Goal: Task Accomplishment & Management: Complete application form

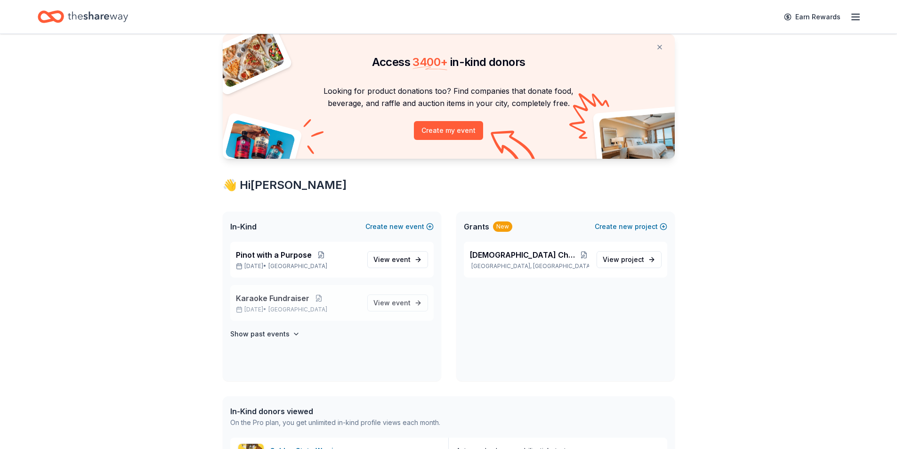
scroll to position [47, 0]
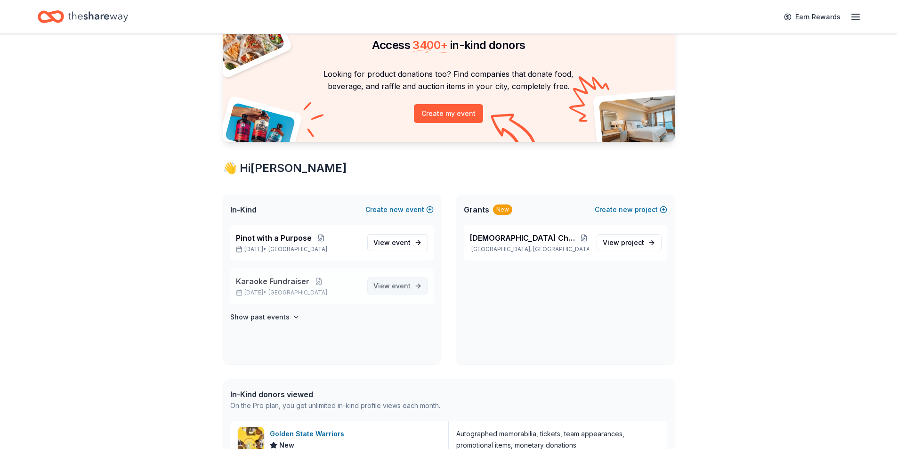
click at [400, 283] on span "event" at bounding box center [401, 286] width 19 height 8
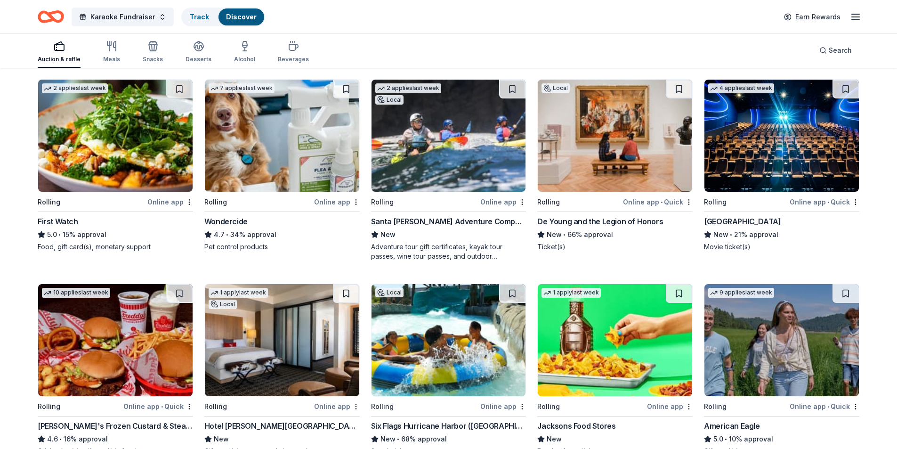
scroll to position [184, 0]
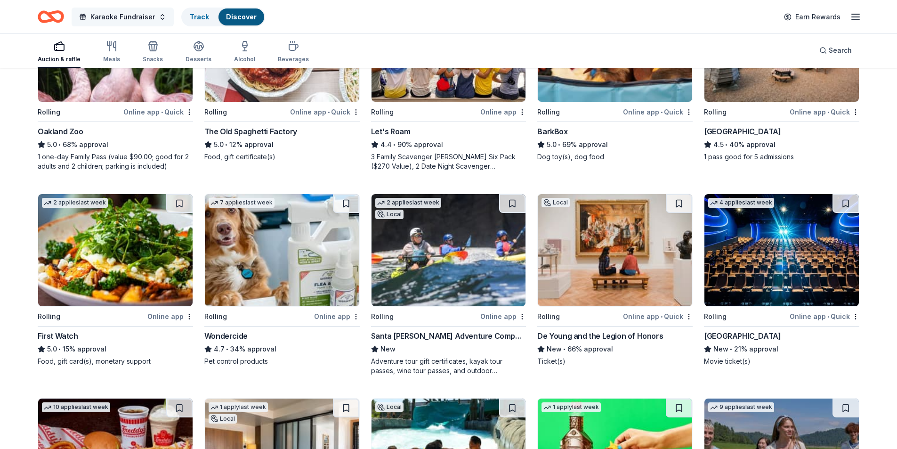
click at [147, 17] on span "Karaoke Fundraiser" at bounding box center [122, 16] width 65 height 11
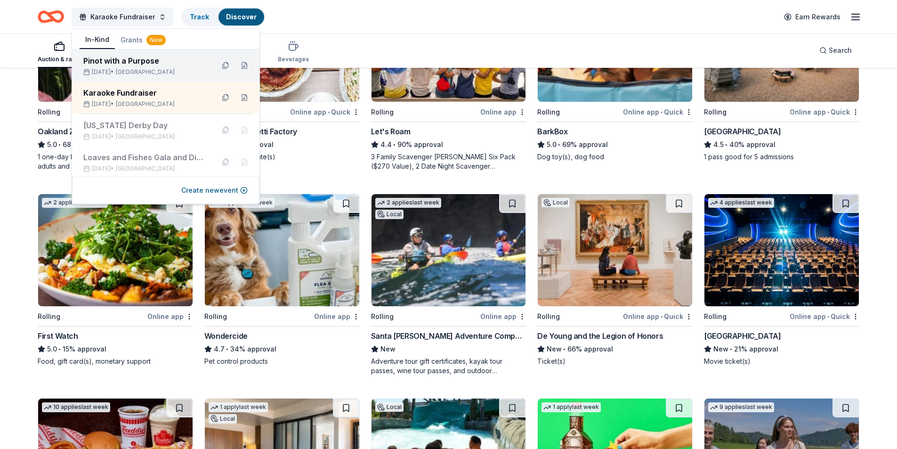
click at [124, 62] on div "Pinot with a Purpose" at bounding box center [144, 60] width 123 height 11
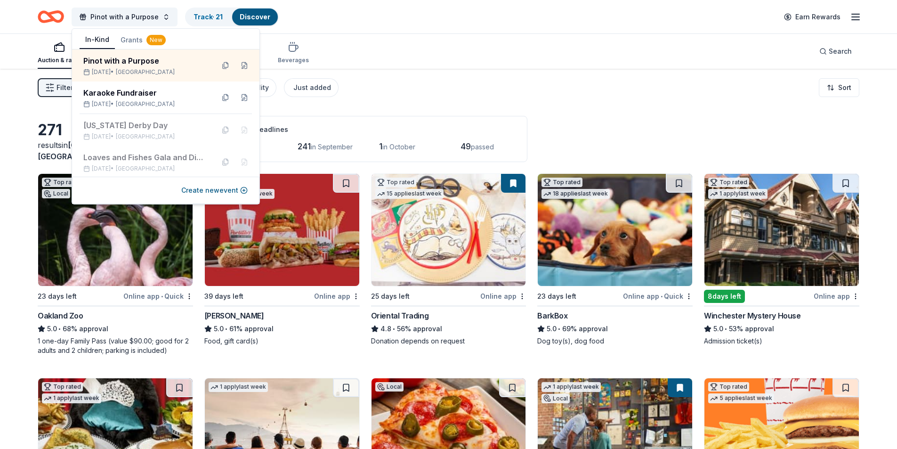
click at [636, 94] on div "Filter 2 Application methods Causes Eligibility Just added Sort" at bounding box center [448, 88] width 897 height 38
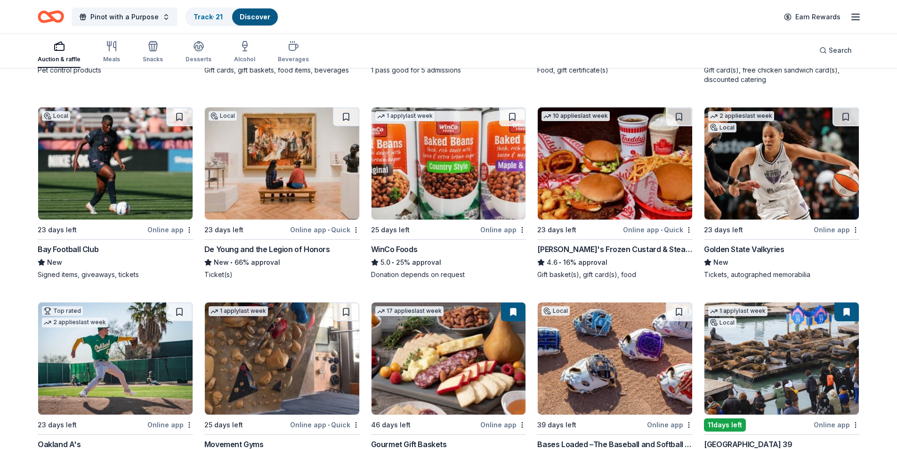
scroll to position [727, 0]
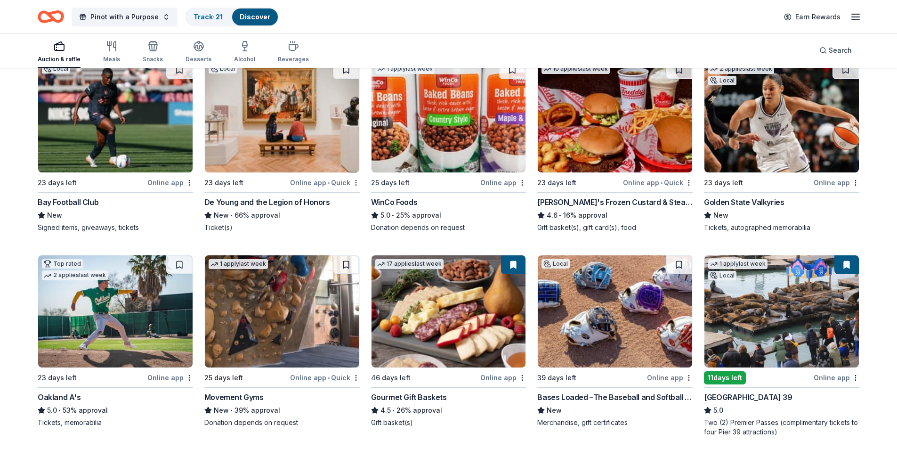
click at [260, 120] on img at bounding box center [282, 116] width 155 height 112
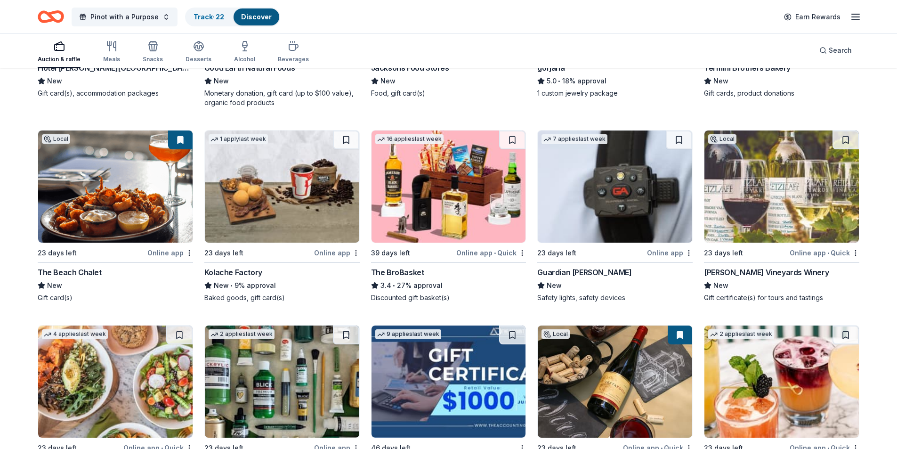
scroll to position [1686, 0]
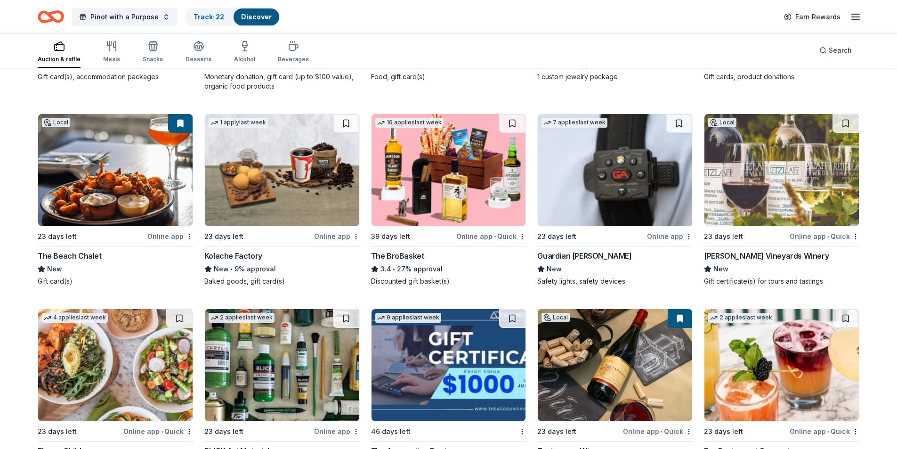
click at [432, 196] on img at bounding box center [449, 170] width 155 height 112
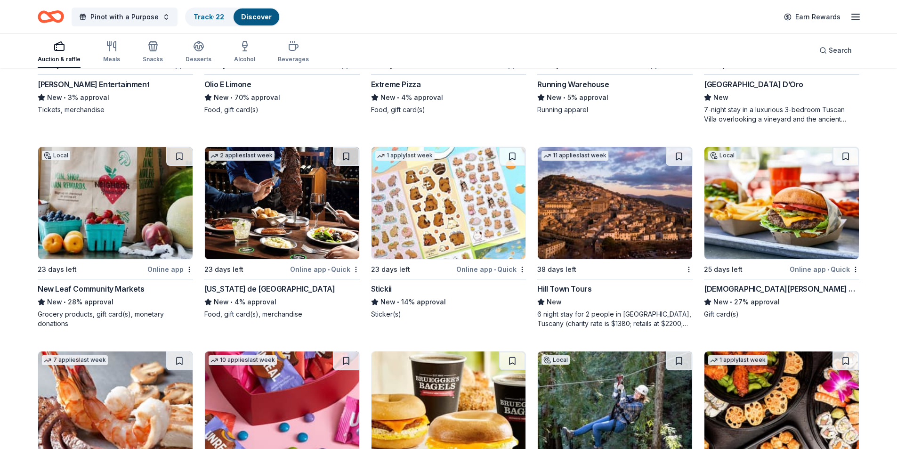
scroll to position [3294, 0]
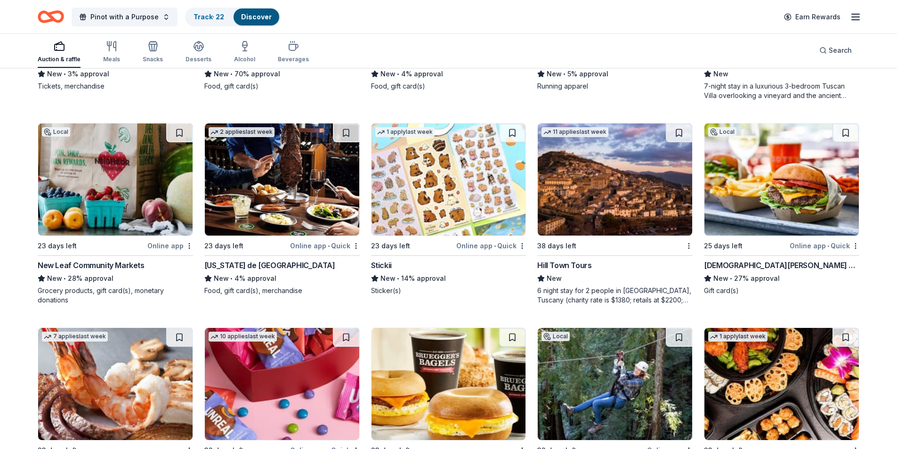
click at [745, 196] on img at bounding box center [782, 179] width 155 height 112
click at [292, 178] on img at bounding box center [282, 179] width 155 height 112
click at [844, 126] on button at bounding box center [846, 132] width 26 height 19
click at [851, 125] on button at bounding box center [847, 132] width 24 height 19
click at [848, 123] on button at bounding box center [847, 132] width 24 height 19
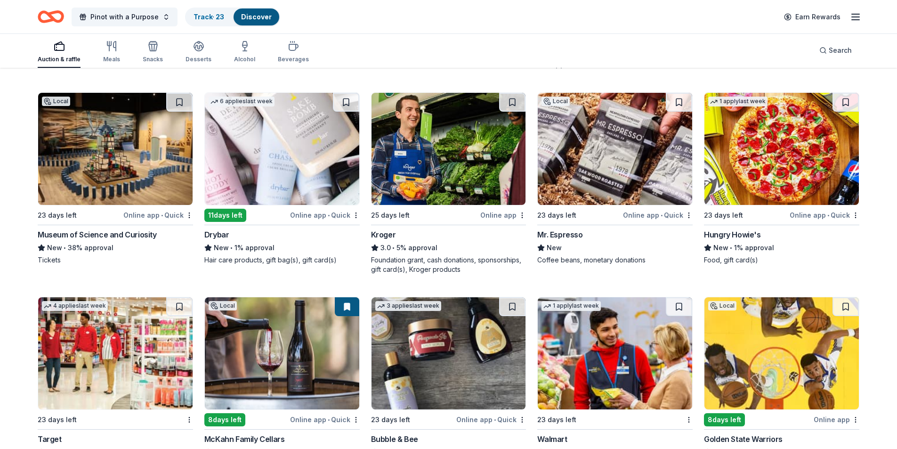
scroll to position [5348, 0]
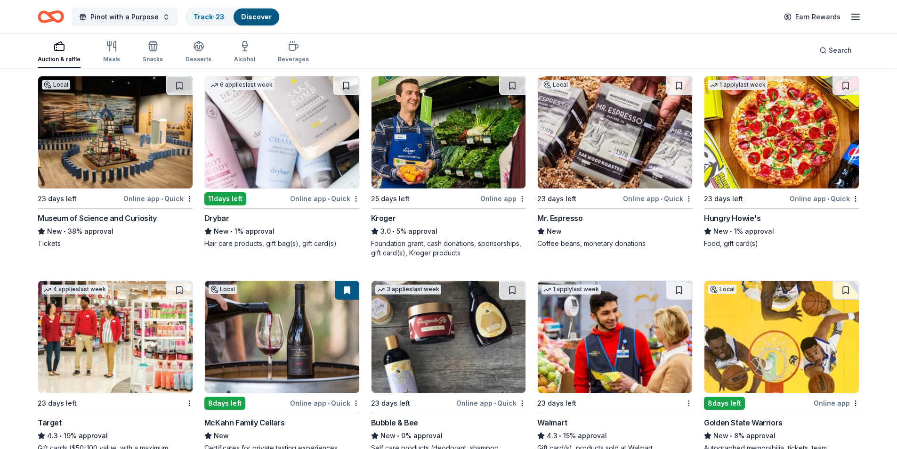
click at [303, 142] on img at bounding box center [282, 132] width 155 height 112
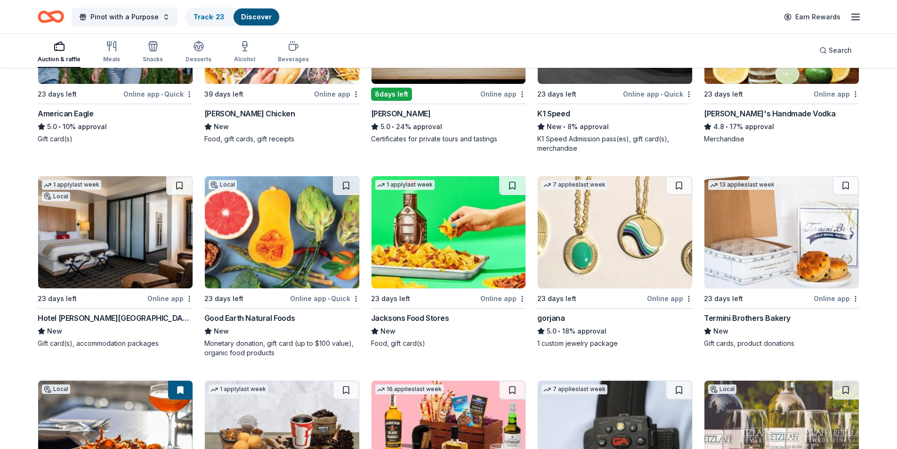
scroll to position [1469, 0]
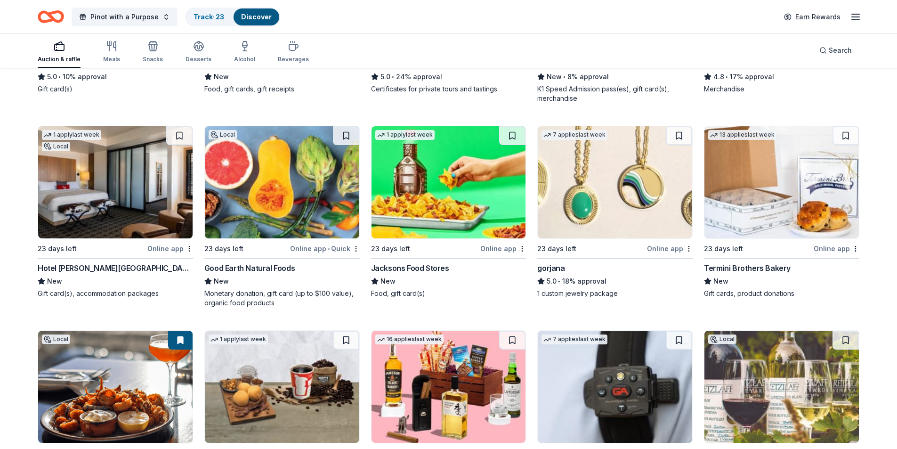
click at [597, 209] on img at bounding box center [615, 182] width 155 height 112
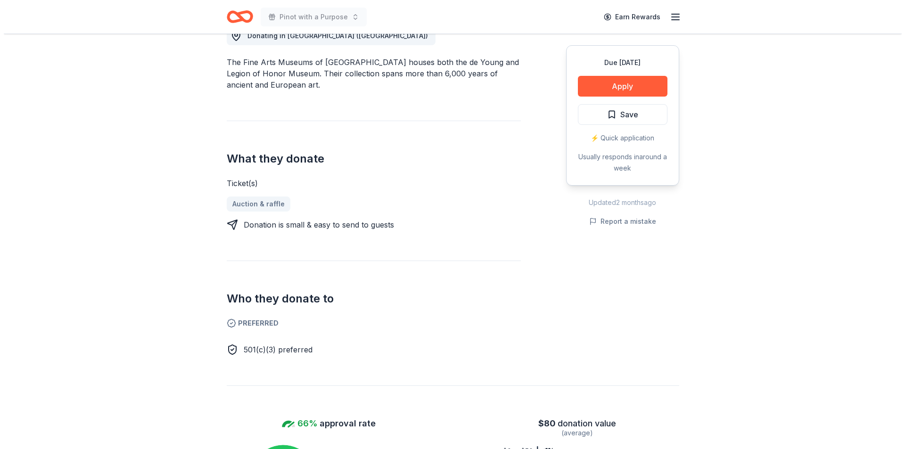
scroll to position [236, 0]
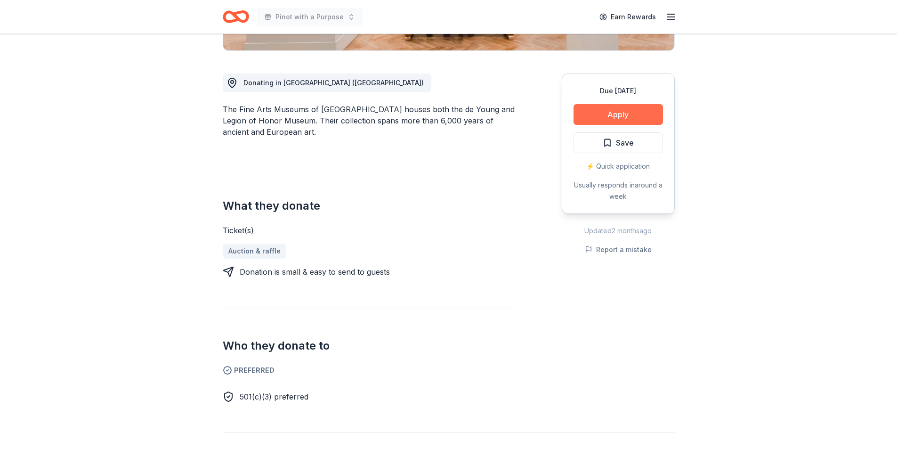
click at [610, 118] on button "Apply" at bounding box center [619, 114] width 90 height 21
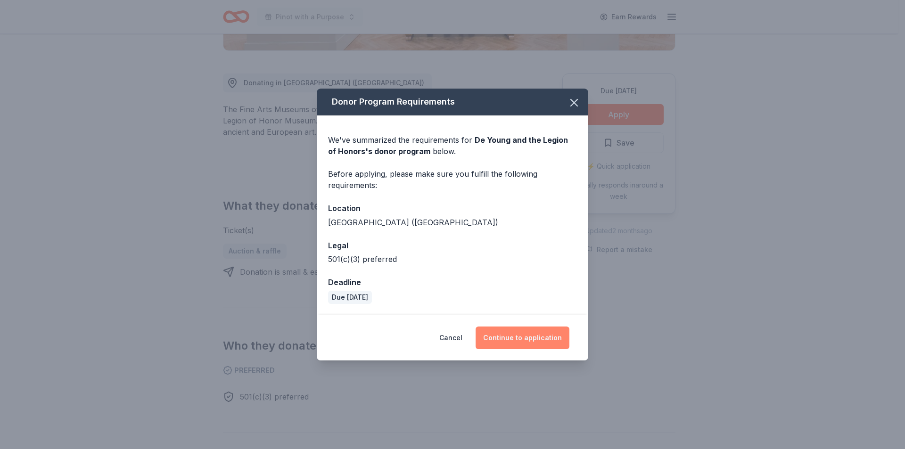
click at [530, 341] on button "Continue to application" at bounding box center [522, 337] width 94 height 23
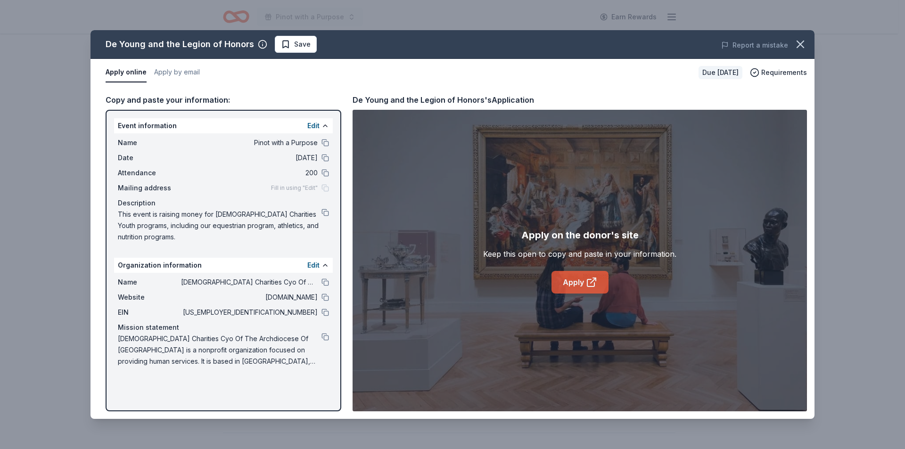
click at [586, 280] on icon at bounding box center [591, 282] width 11 height 11
click at [323, 334] on button at bounding box center [325, 337] width 8 height 8
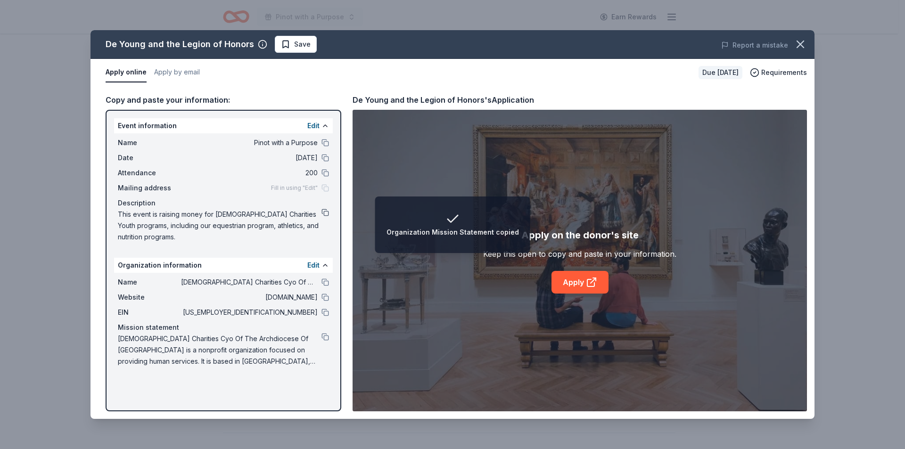
click at [327, 213] on button at bounding box center [325, 213] width 8 height 8
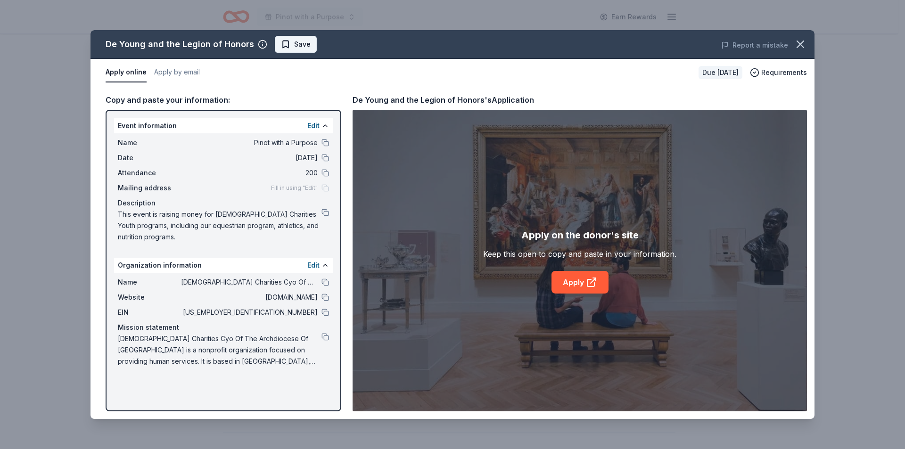
click at [295, 47] on span "Save" at bounding box center [302, 44] width 16 height 11
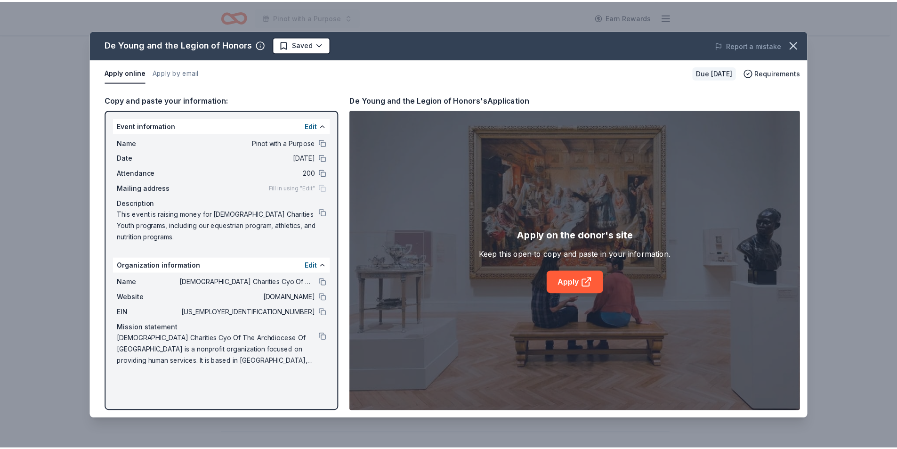
scroll to position [0, 0]
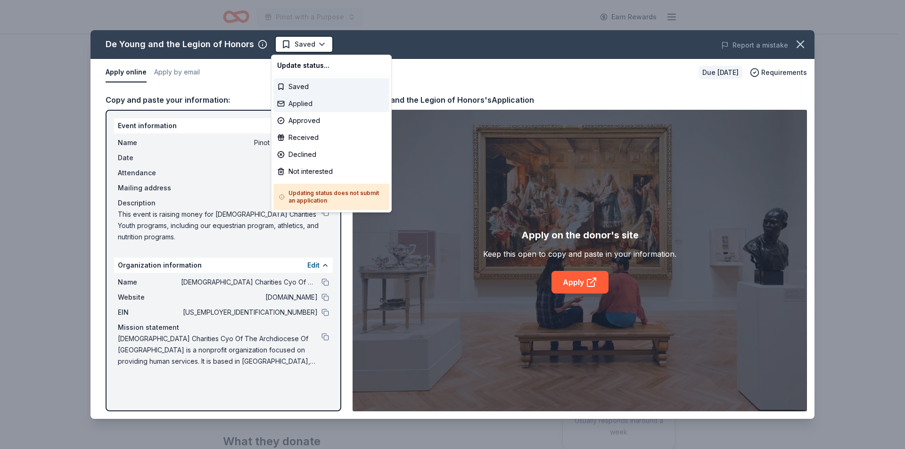
click at [314, 105] on div "Applied" at bounding box center [331, 103] width 116 height 17
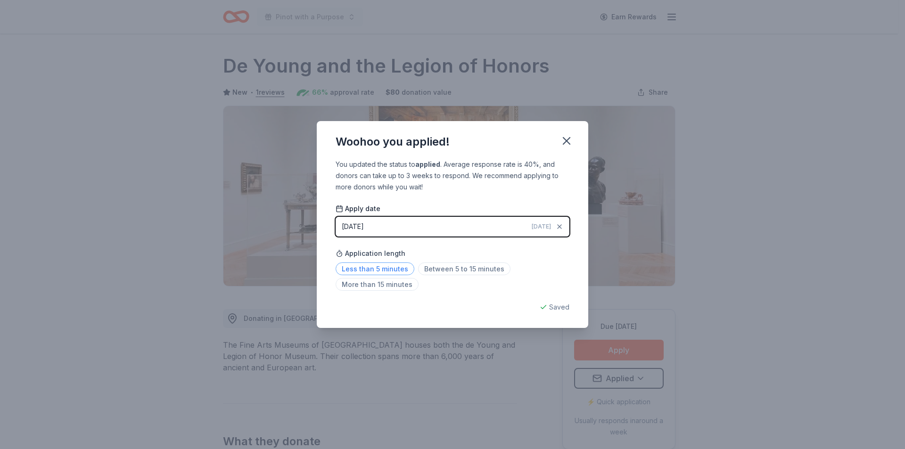
click at [359, 268] on span "Less than 5 minutes" at bounding box center [374, 268] width 79 height 13
click at [567, 140] on icon "button" at bounding box center [566, 141] width 7 height 7
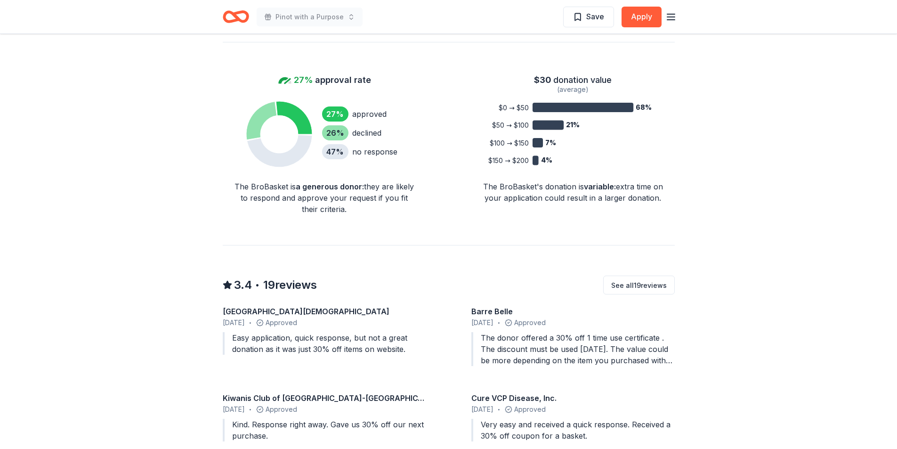
scroll to position [660, 0]
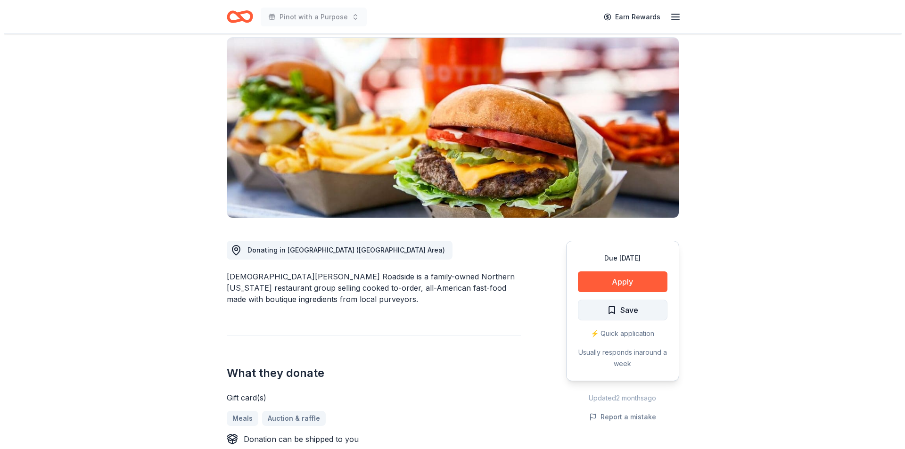
scroll to position [94, 0]
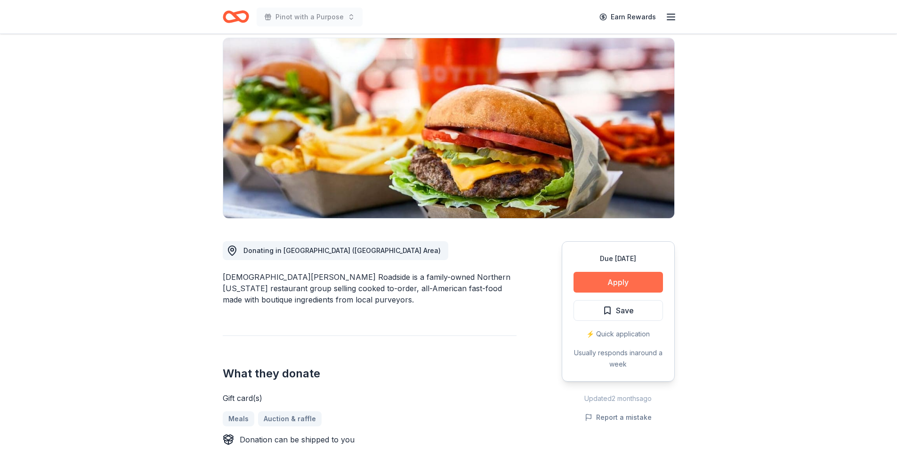
click at [615, 272] on button "Apply" at bounding box center [619, 282] width 90 height 21
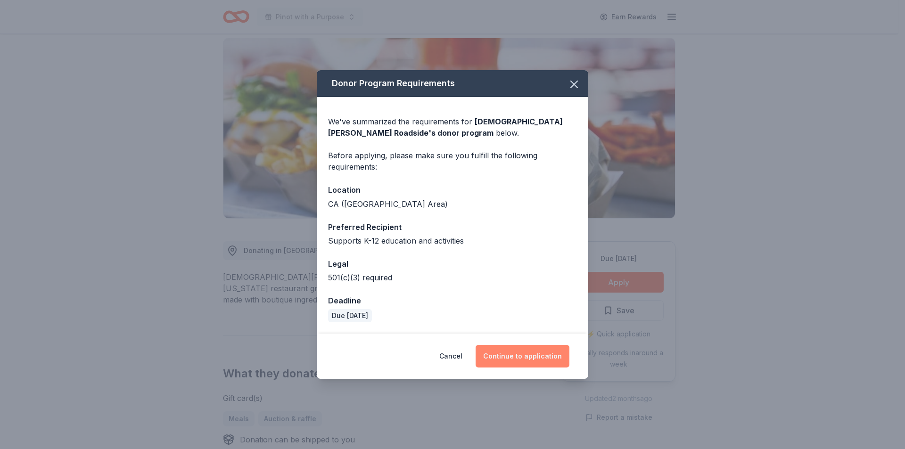
click at [508, 351] on button "Continue to application" at bounding box center [522, 356] width 94 height 23
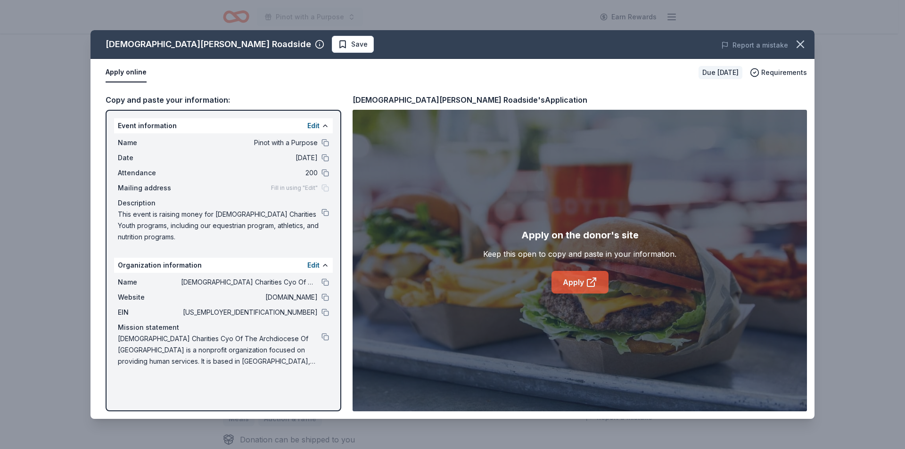
click at [578, 284] on link "Apply" at bounding box center [579, 282] width 57 height 23
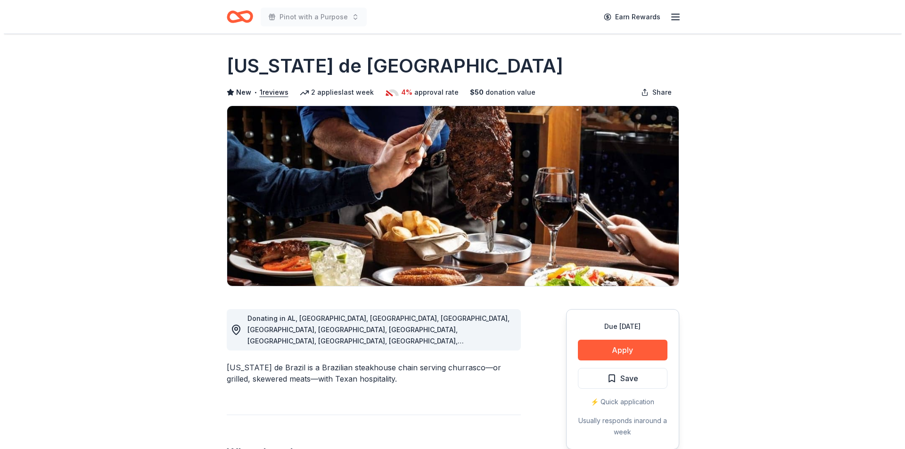
scroll to position [188, 0]
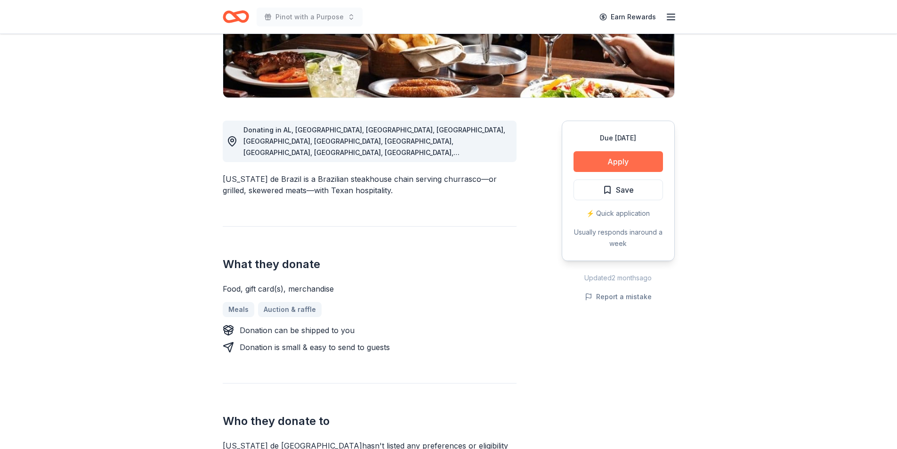
click at [603, 164] on button "Apply" at bounding box center [619, 161] width 90 height 21
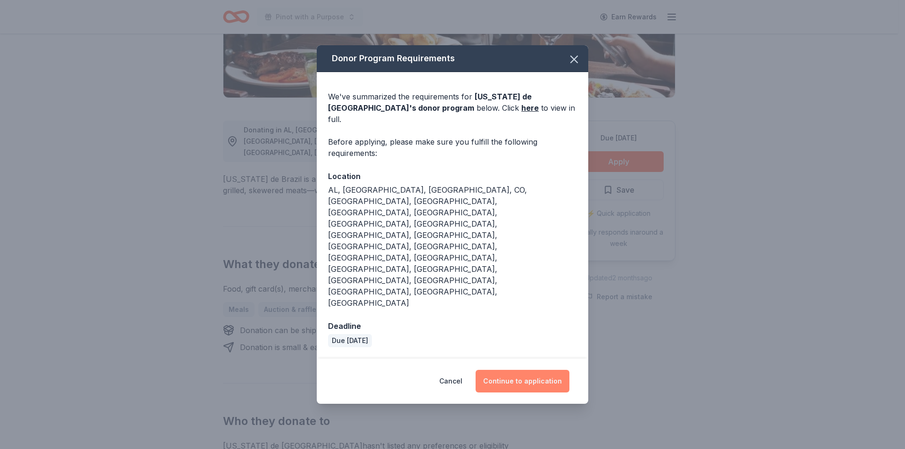
click at [502, 370] on button "Continue to application" at bounding box center [522, 381] width 94 height 23
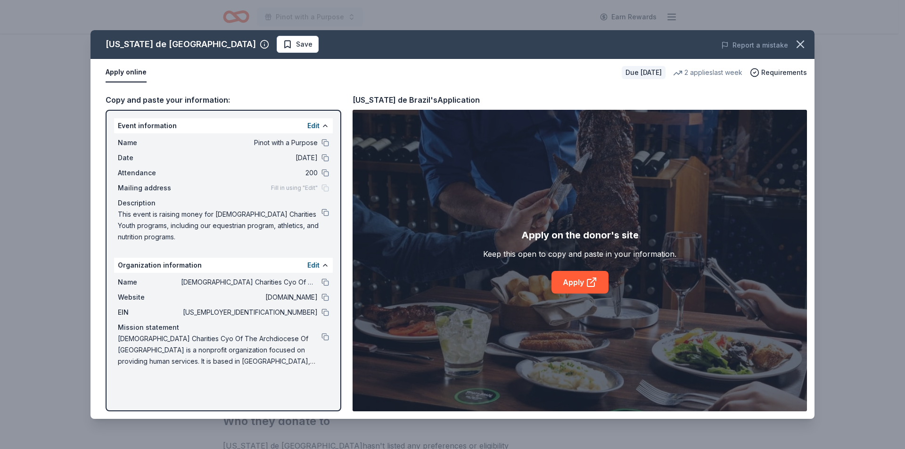
click at [327, 333] on div "Mission statement" at bounding box center [223, 327] width 211 height 11
click at [324, 336] on button at bounding box center [325, 337] width 8 height 8
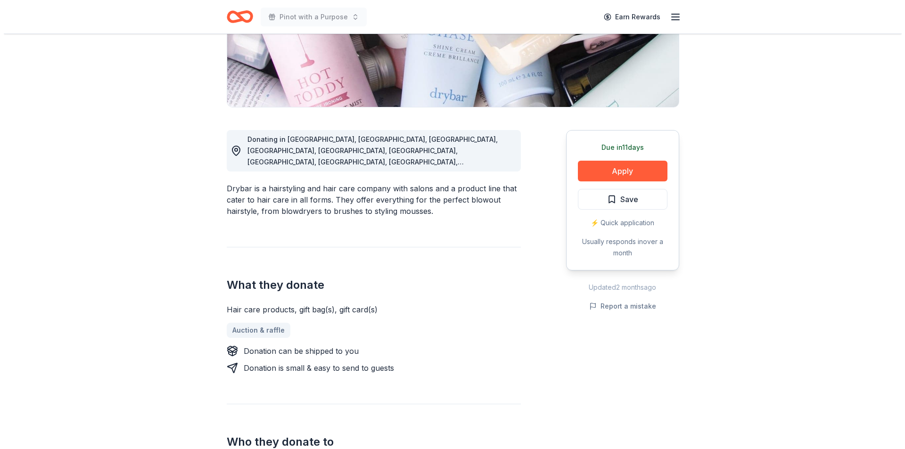
scroll to position [188, 0]
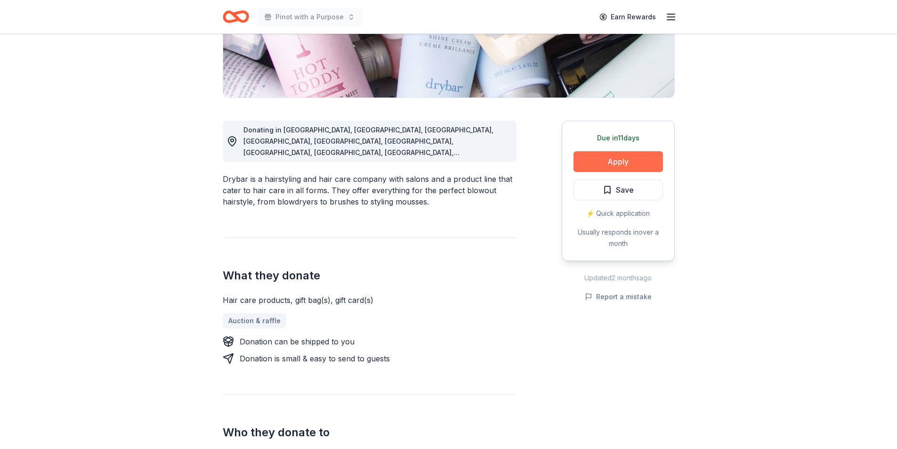
click at [615, 163] on button "Apply" at bounding box center [619, 161] width 90 height 21
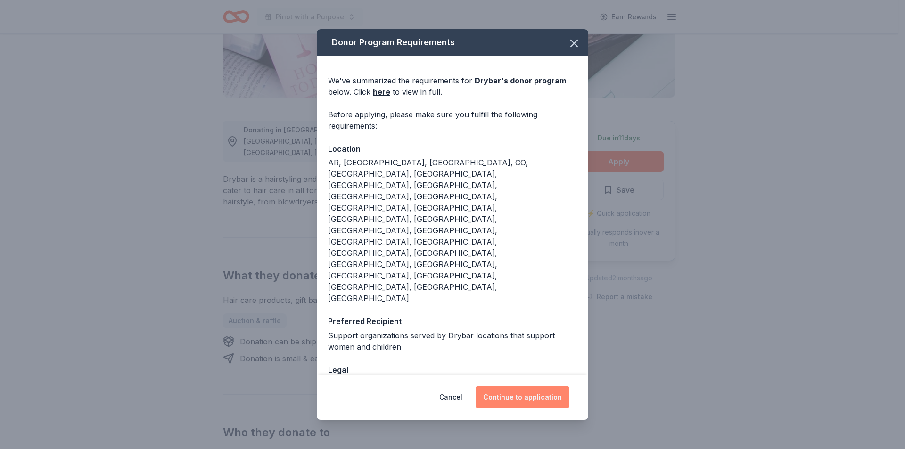
click at [508, 386] on button "Continue to application" at bounding box center [522, 397] width 94 height 23
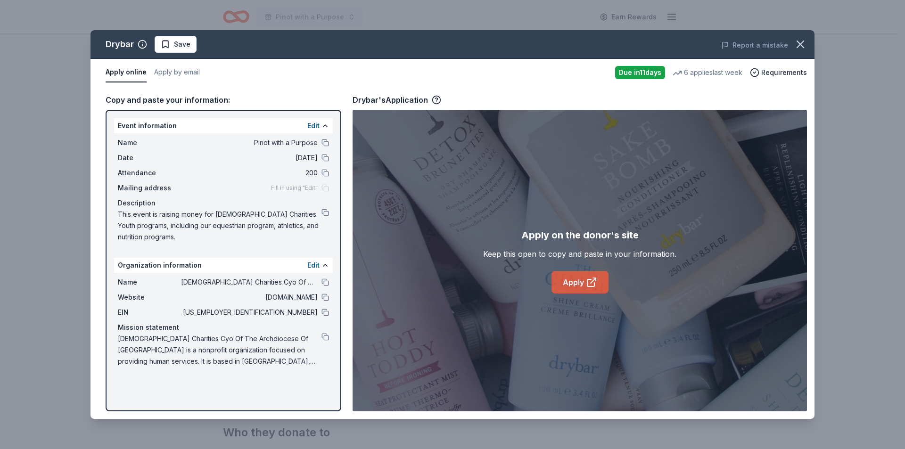
click at [583, 282] on link "Apply" at bounding box center [579, 282] width 57 height 23
click at [325, 336] on button at bounding box center [325, 337] width 8 height 8
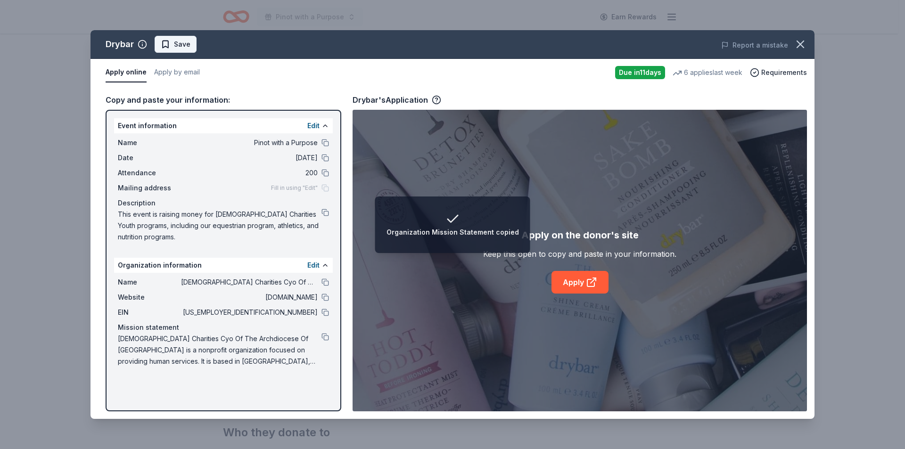
click at [174, 49] on span "Save" at bounding box center [182, 44] width 16 height 11
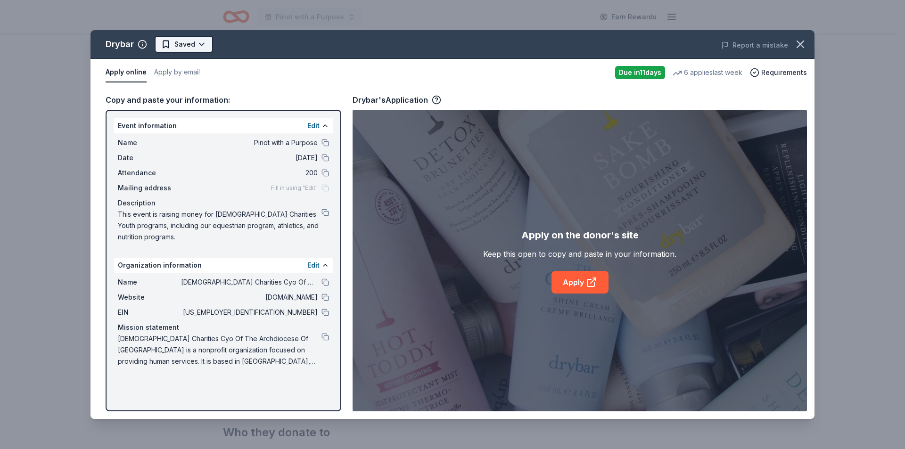
click at [207, 46] on html "Pinot with a Purpose Earn Rewards Due in 11 days Share Drybar New 6 applies las…" at bounding box center [452, 36] width 905 height 449
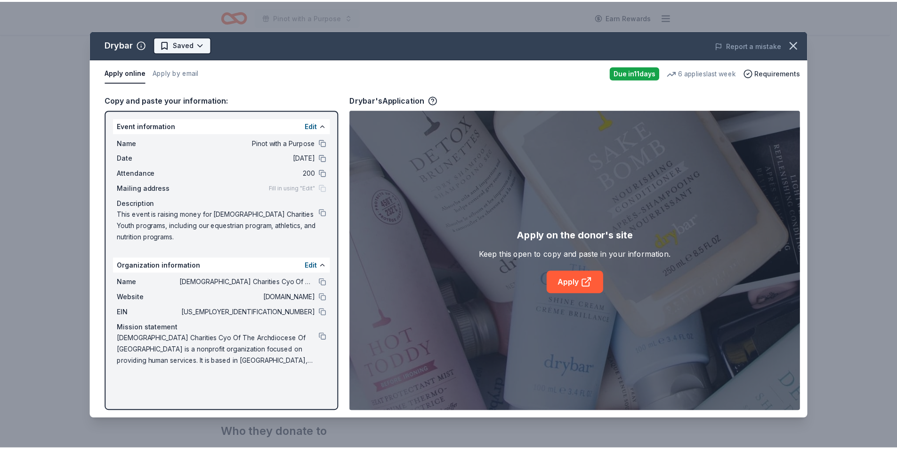
scroll to position [0, 0]
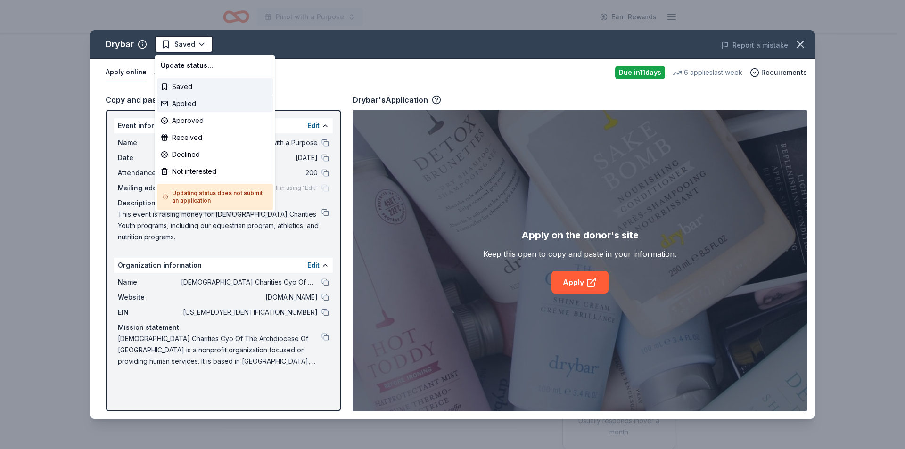
click at [197, 103] on div "Applied" at bounding box center [215, 103] width 116 height 17
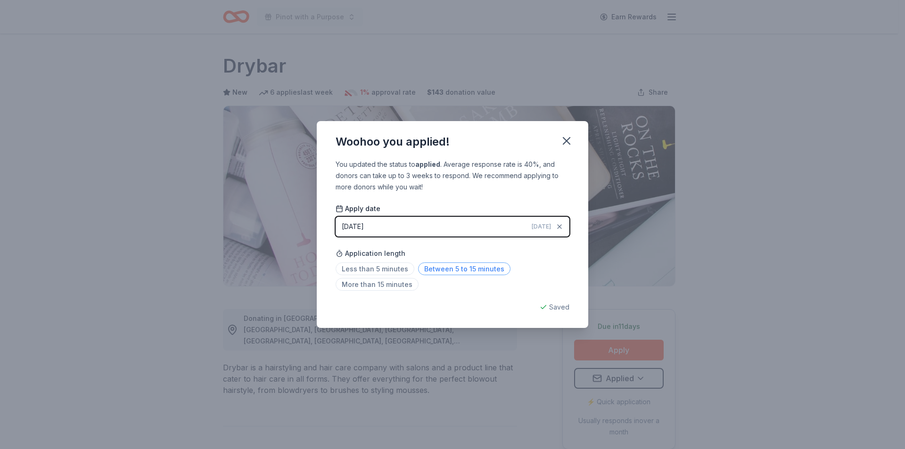
click at [432, 271] on span "Between 5 to 15 minutes" at bounding box center [464, 268] width 92 height 13
click at [571, 142] on icon "button" at bounding box center [566, 140] width 13 height 13
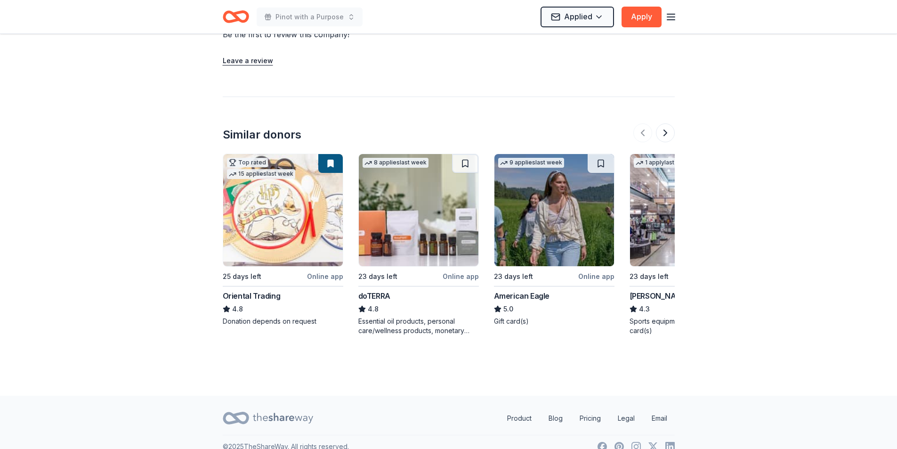
scroll to position [984, 0]
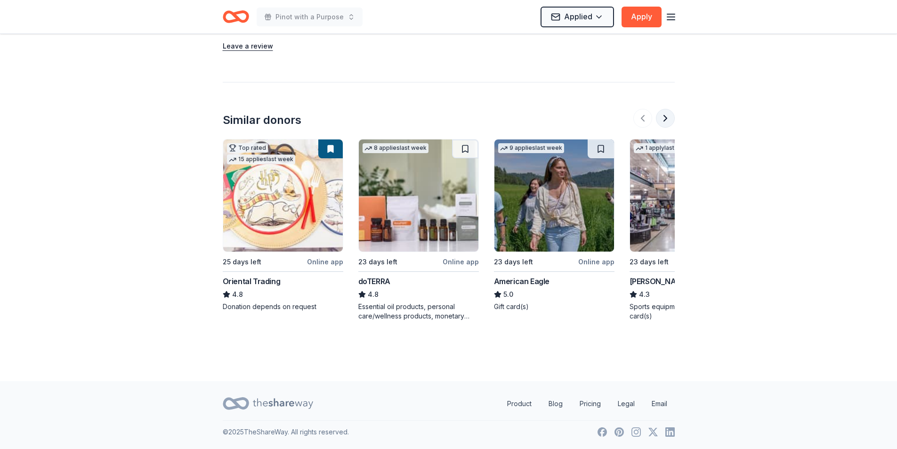
click at [668, 116] on button at bounding box center [665, 118] width 19 height 19
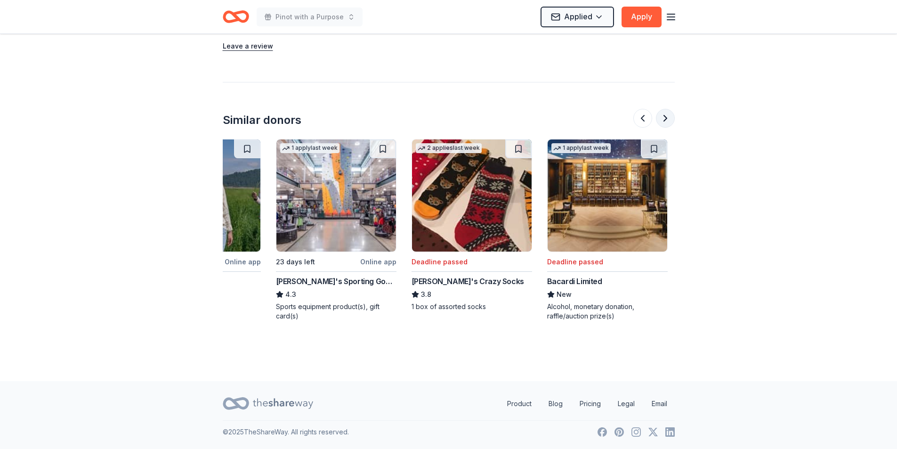
scroll to position [0, 407]
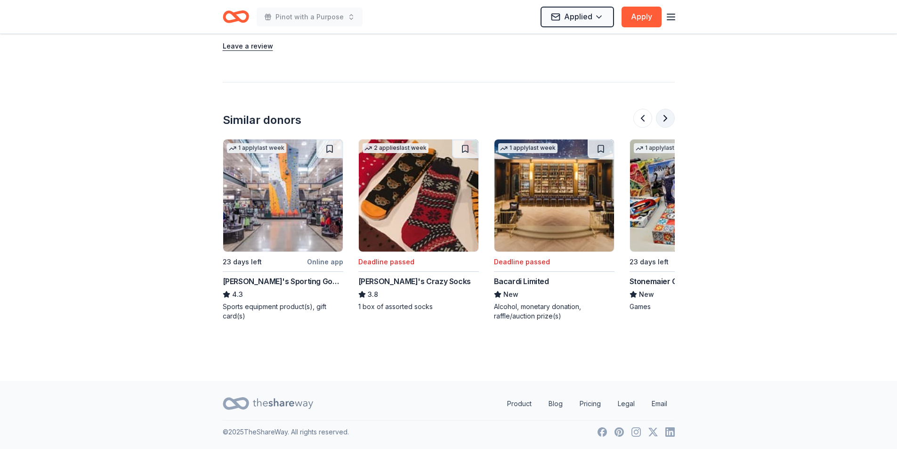
click at [668, 116] on button at bounding box center [665, 118] width 19 height 19
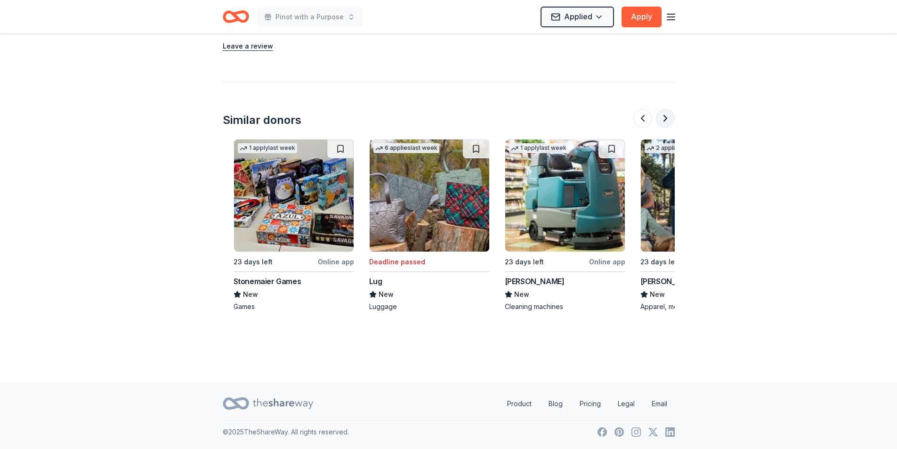
scroll to position [0, 814]
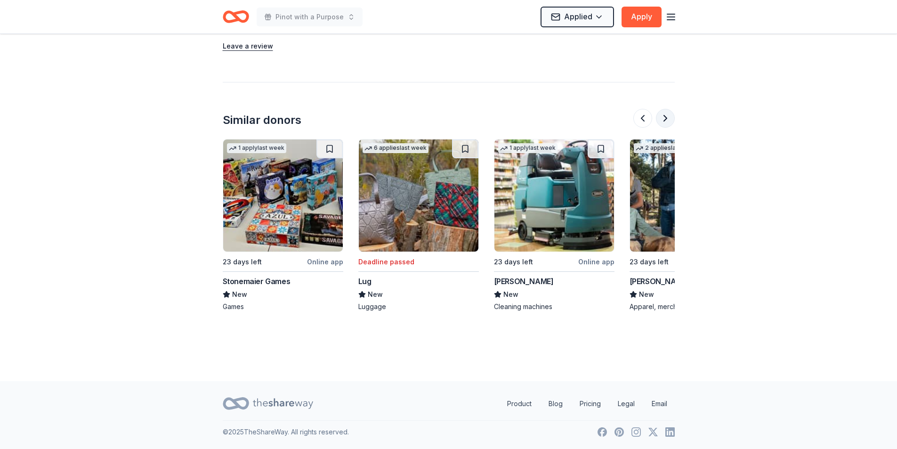
click at [668, 116] on button at bounding box center [665, 118] width 19 height 19
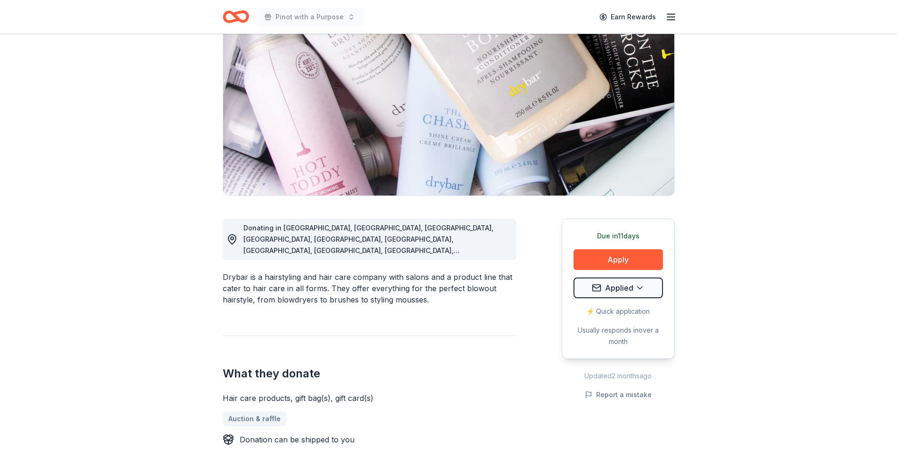
scroll to position [0, 0]
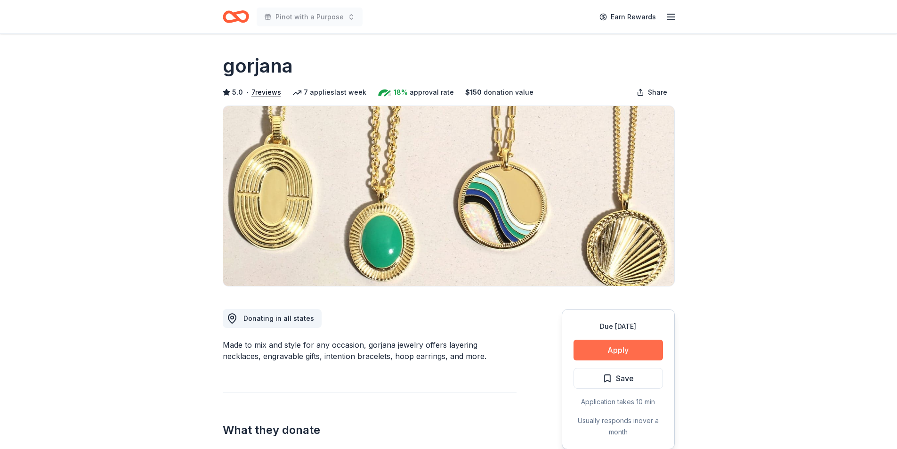
click at [610, 348] on button "Apply" at bounding box center [619, 350] width 90 height 21
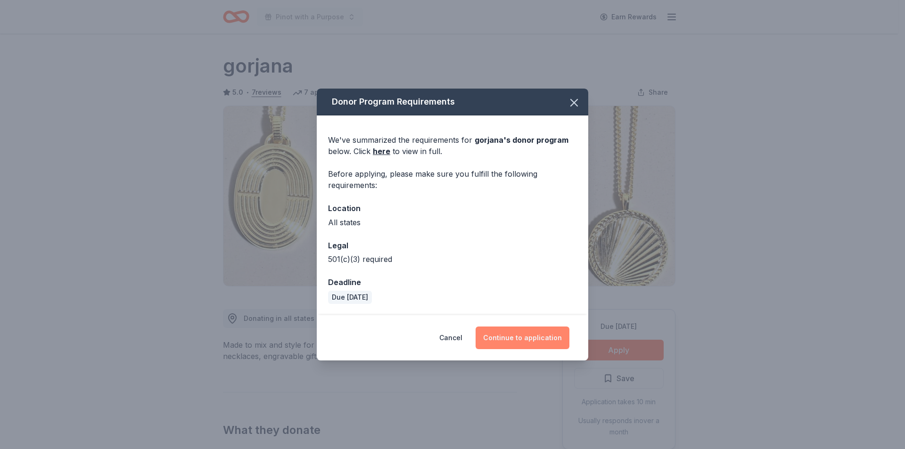
click at [501, 339] on button "Continue to application" at bounding box center [522, 337] width 94 height 23
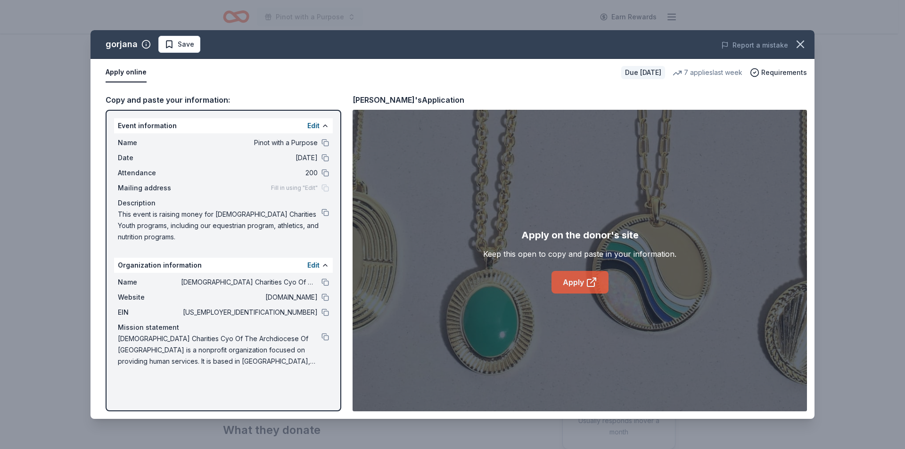
click at [578, 281] on link "Apply" at bounding box center [579, 282] width 57 height 23
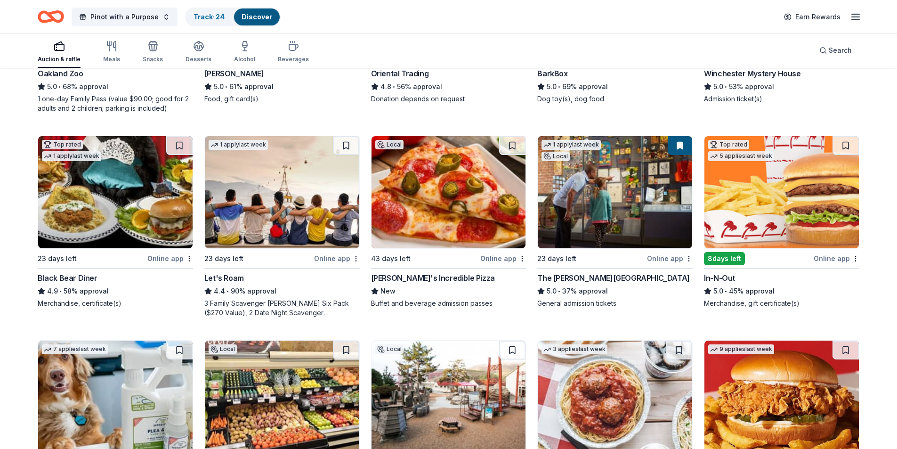
scroll to position [236, 0]
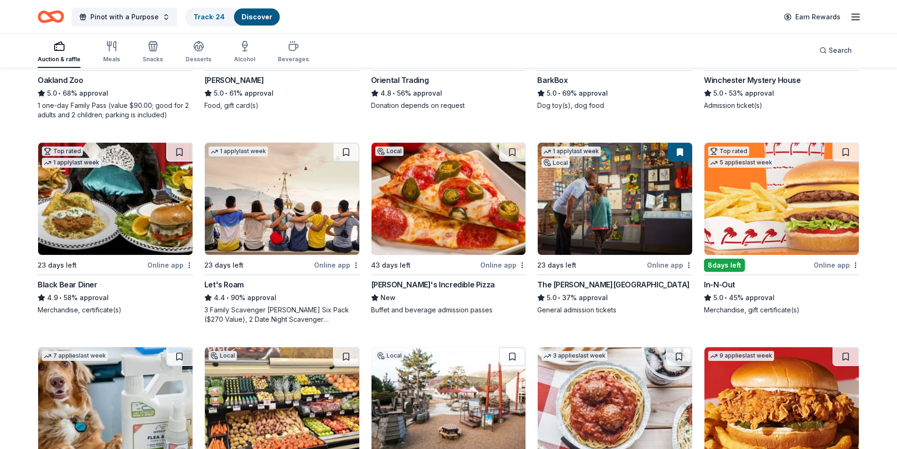
click at [742, 196] on img at bounding box center [782, 199] width 155 height 112
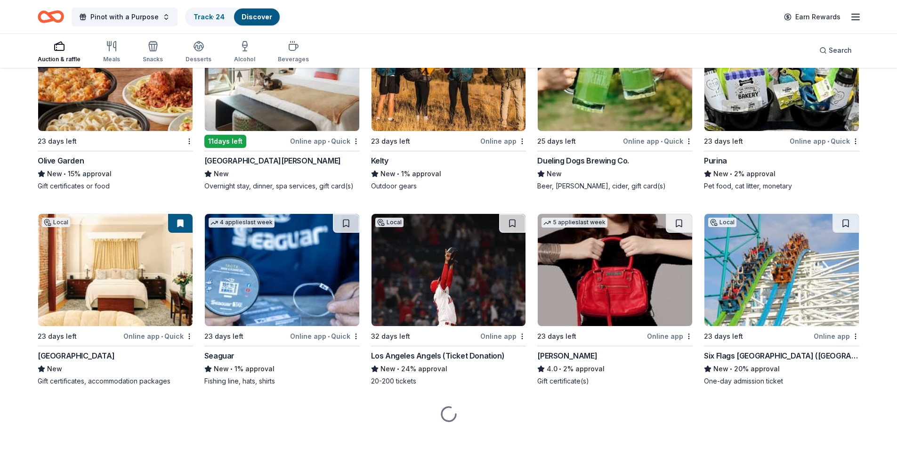
scroll to position [6216, 0]
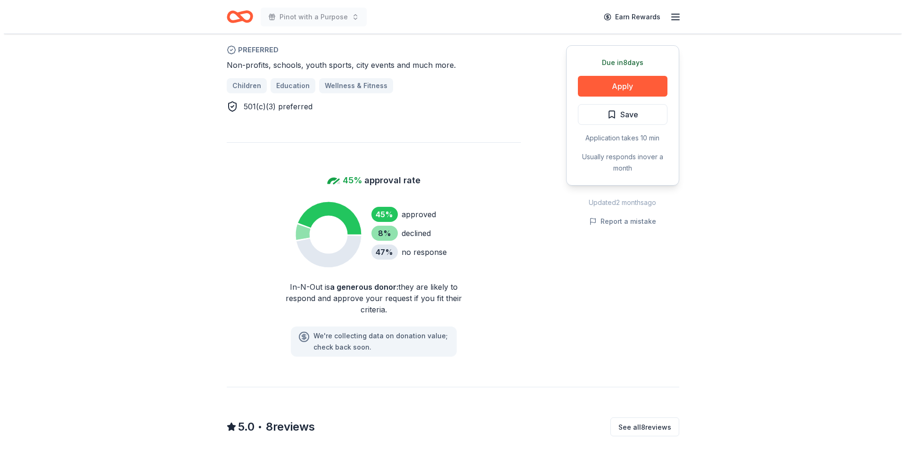
scroll to position [660, 0]
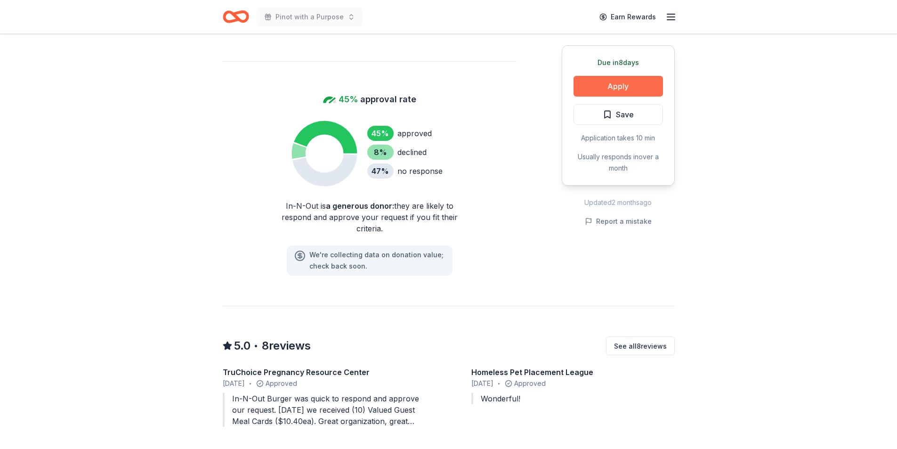
click at [625, 88] on button "Apply" at bounding box center [619, 86] width 90 height 21
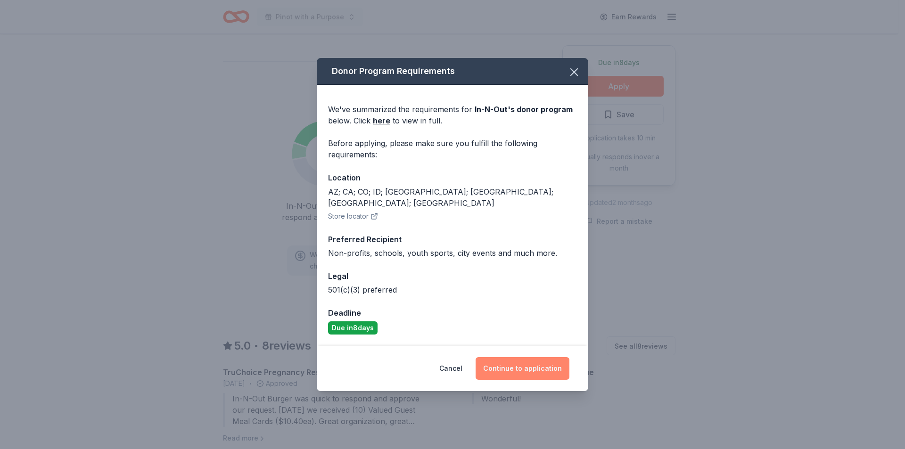
click at [509, 357] on button "Continue to application" at bounding box center [522, 368] width 94 height 23
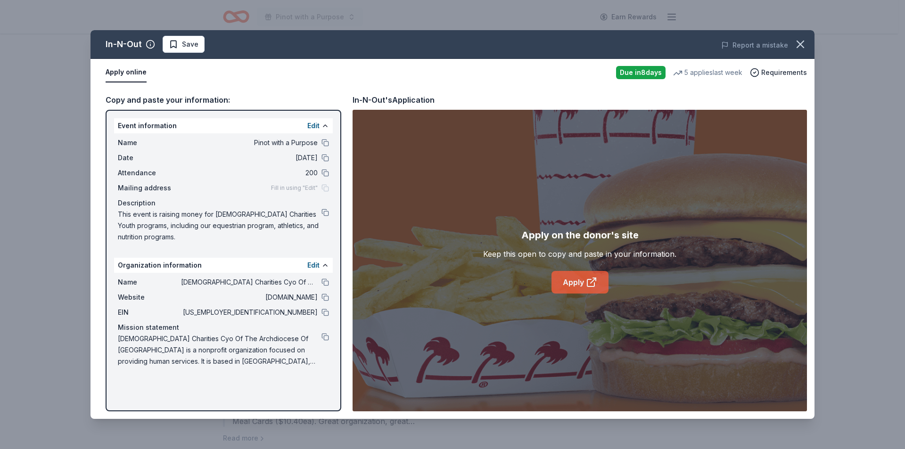
click at [591, 286] on icon at bounding box center [591, 282] width 11 height 11
